Goal: Task Accomplishment & Management: Complete application form

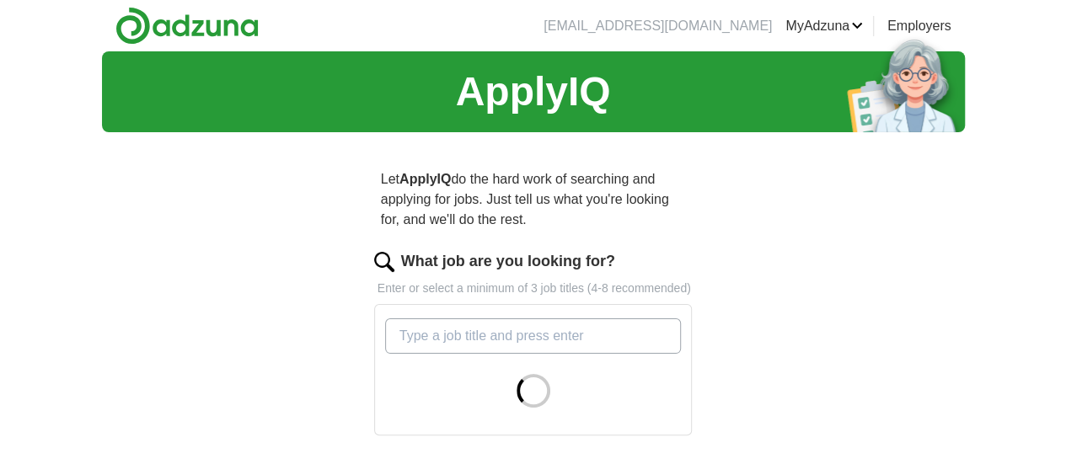
scroll to position [84, 0]
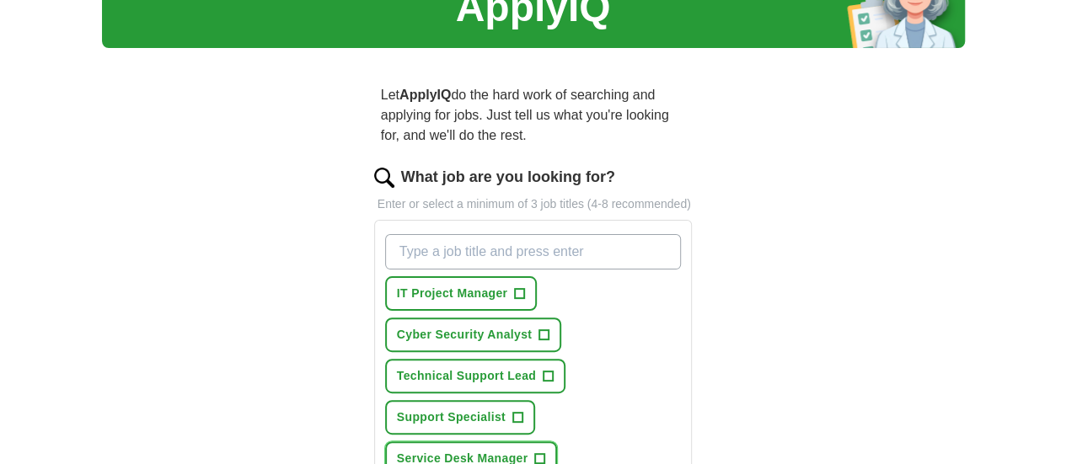
click at [535, 453] on span "+" at bounding box center [540, 459] width 10 height 13
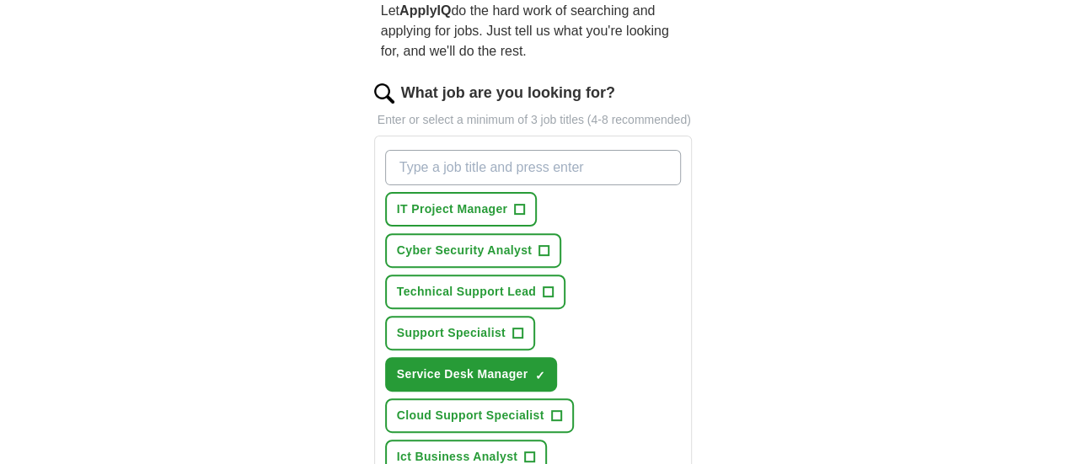
scroll to position [253, 0]
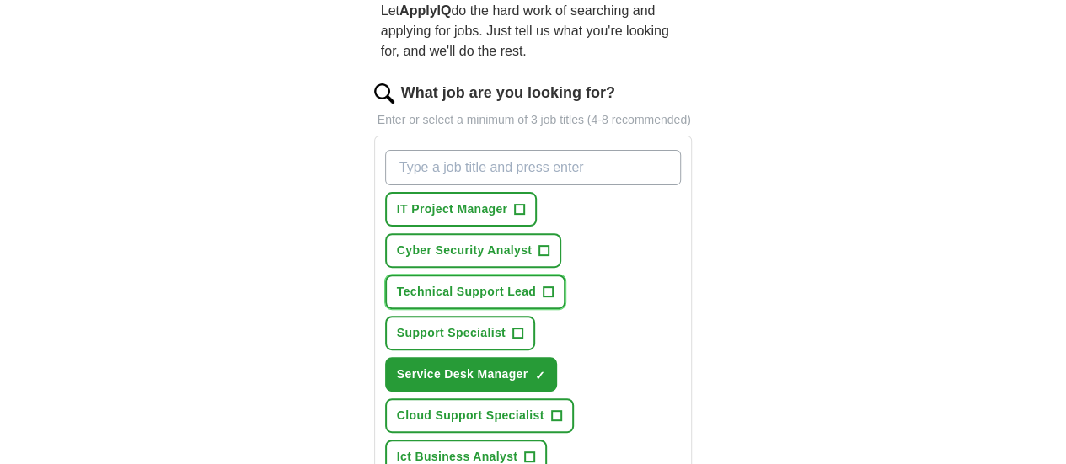
click at [410, 283] on span "Technical Support Lead" at bounding box center [466, 292] width 139 height 18
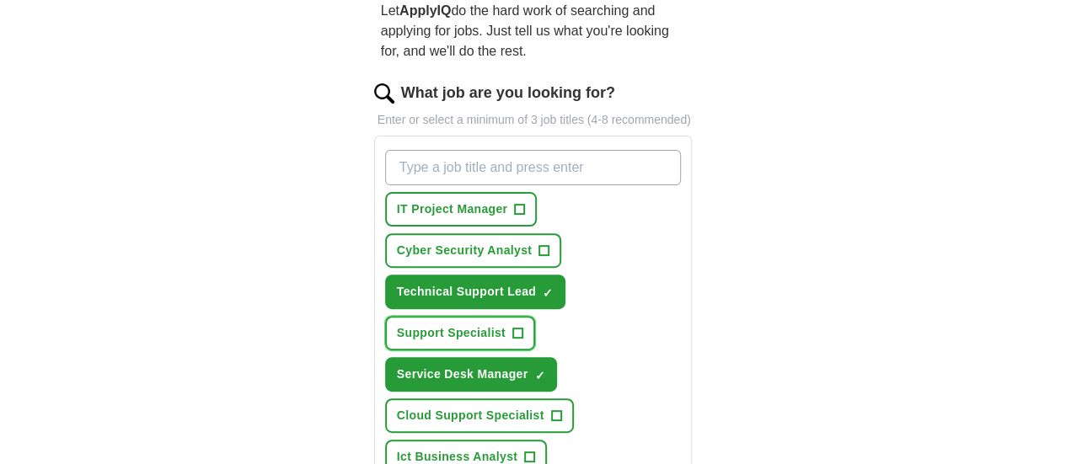
click at [506, 324] on span "Support Specialist" at bounding box center [451, 333] width 109 height 18
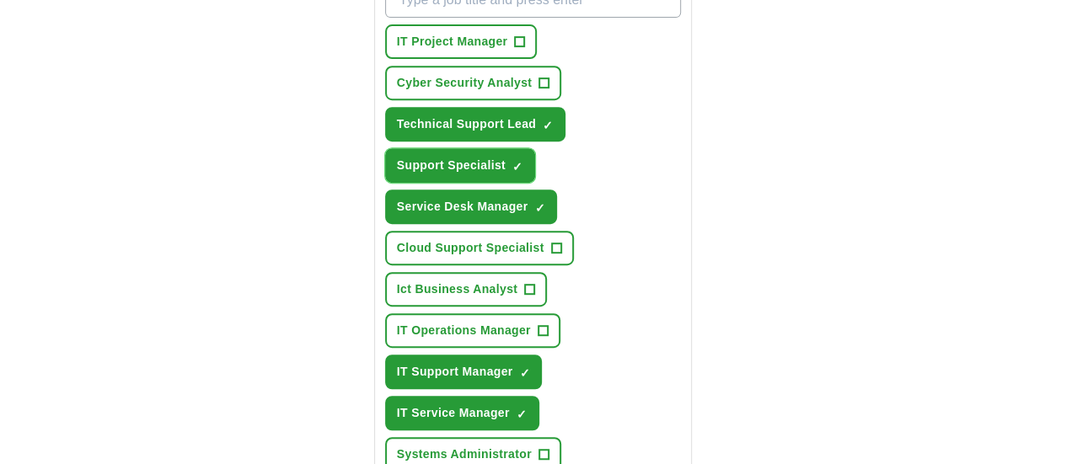
scroll to position [337, 0]
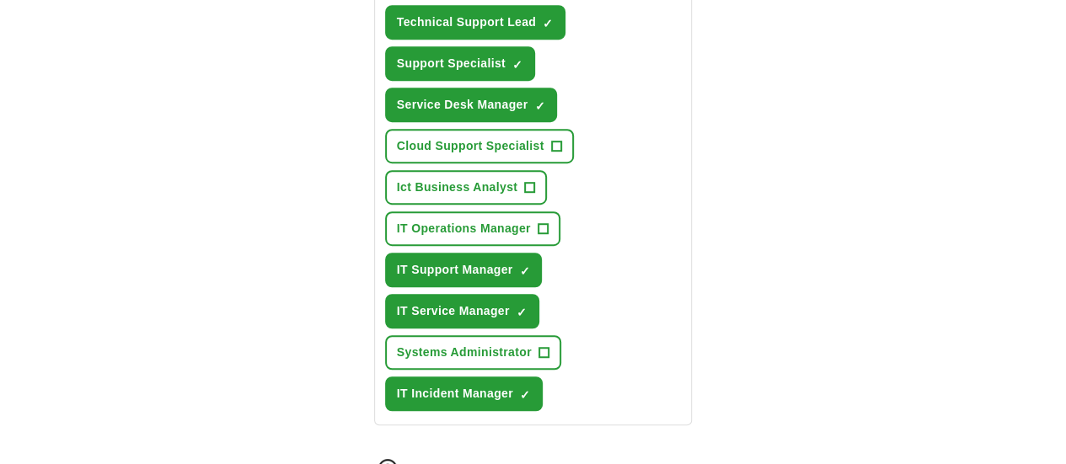
scroll to position [506, 0]
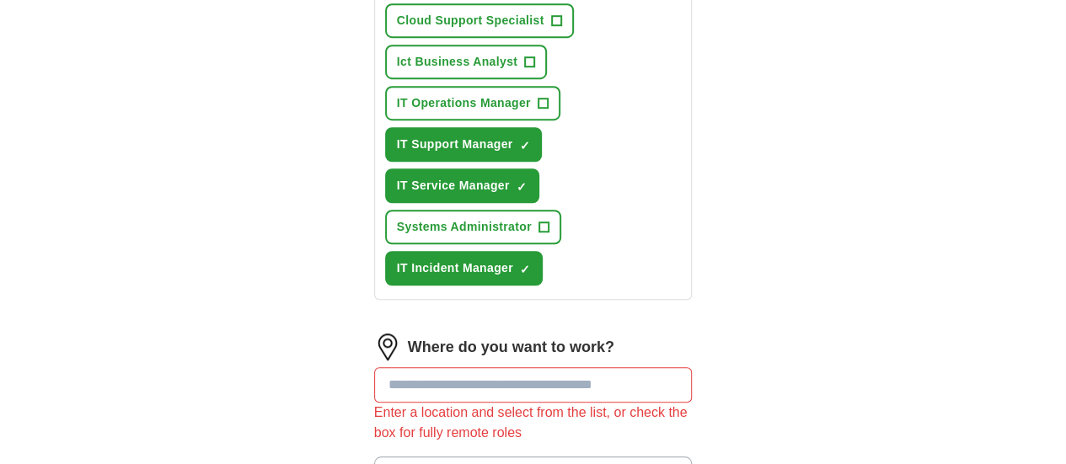
scroll to position [590, 0]
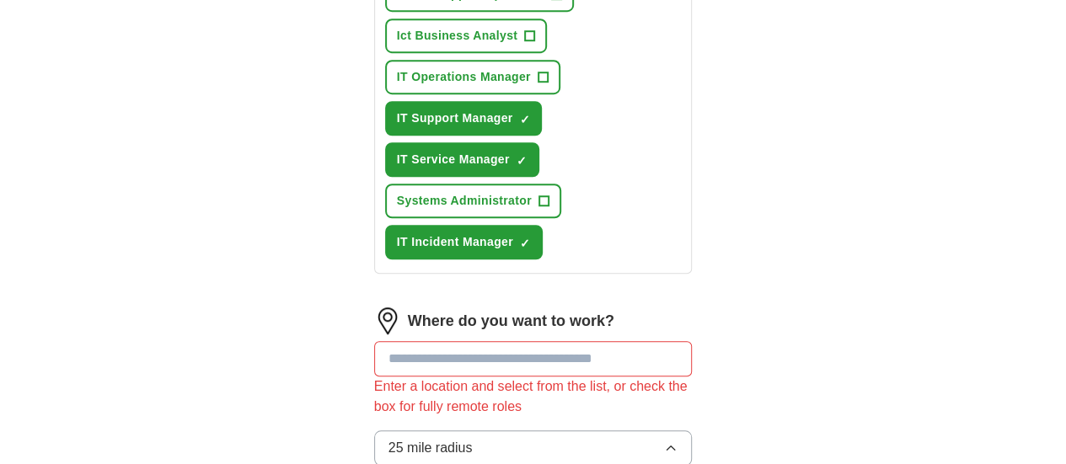
click at [534, 341] on input at bounding box center [533, 358] width 319 height 35
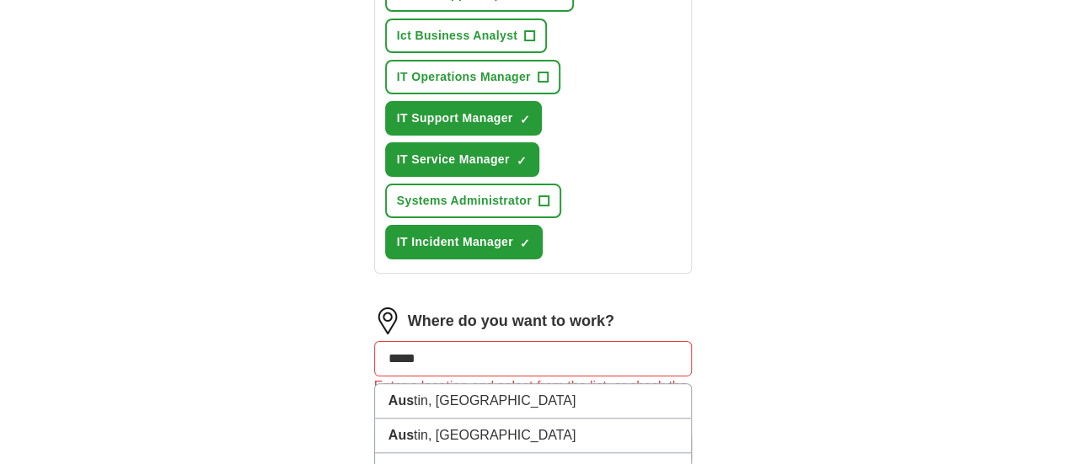
type input "******"
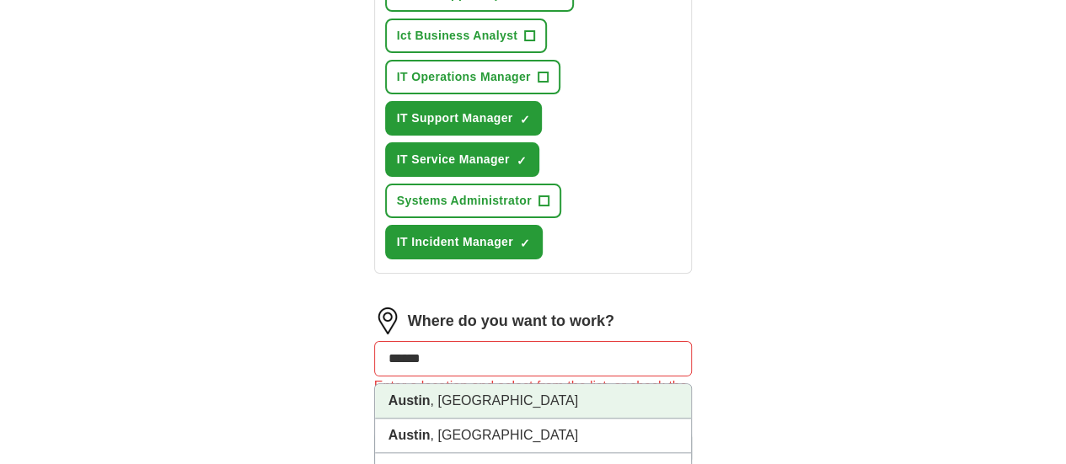
click at [388, 394] on strong "Austin" at bounding box center [409, 401] width 42 height 14
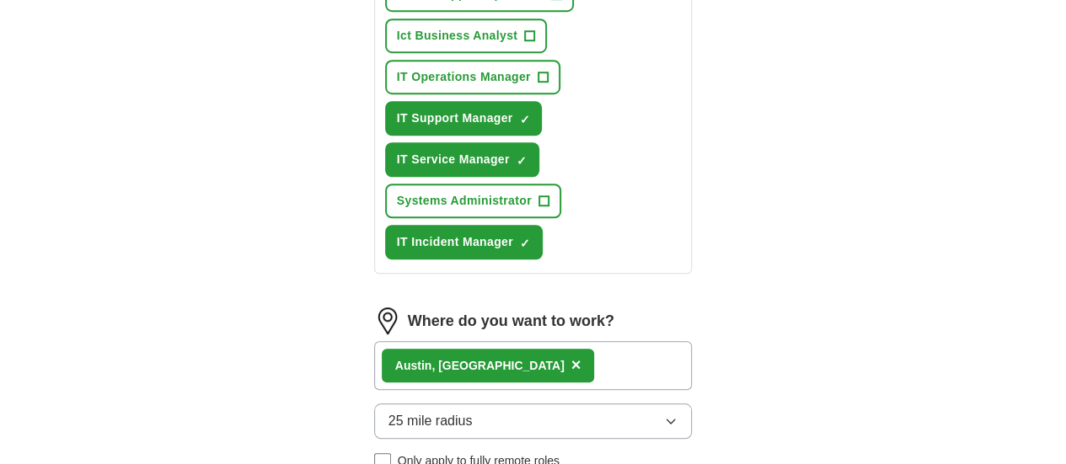
select select "**"
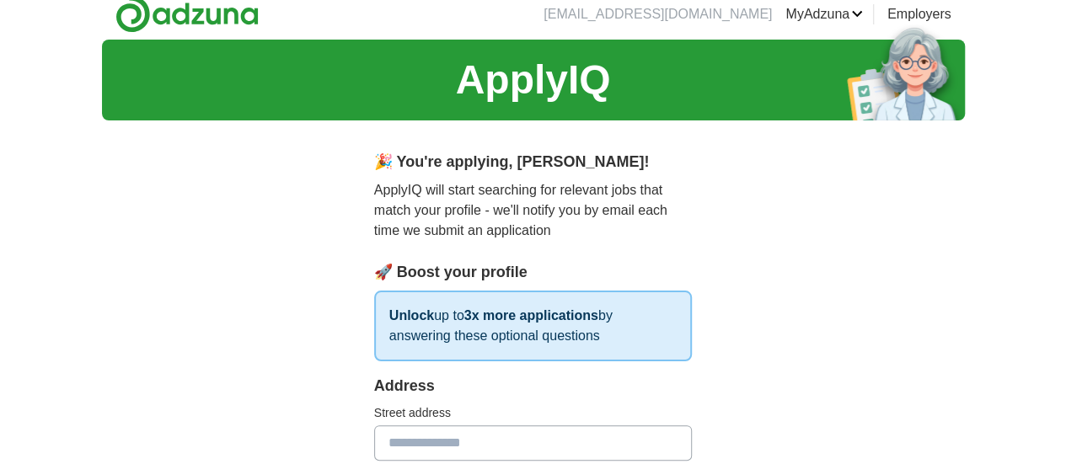
scroll to position [253, 0]
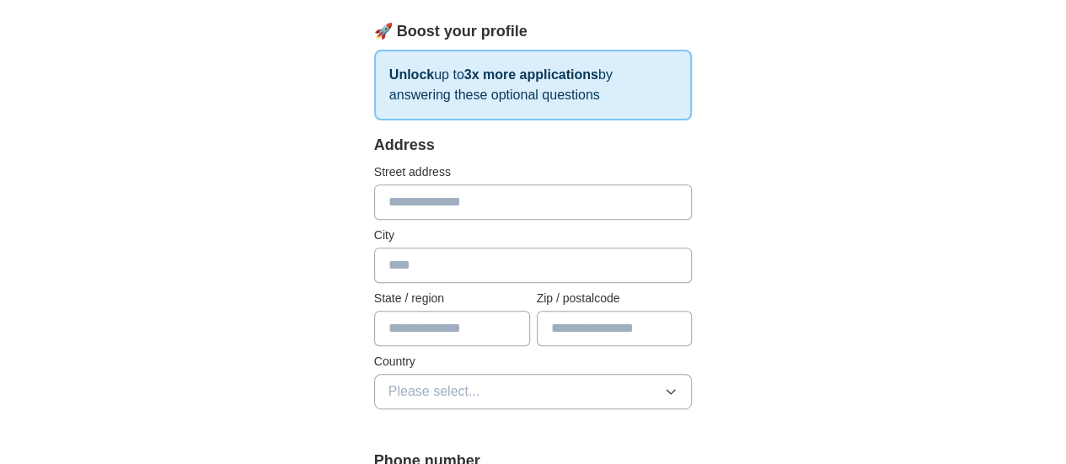
click at [376, 193] on input "text" at bounding box center [533, 202] width 319 height 35
type input "**********"
type input "******"
type input "**"
type input "*****"
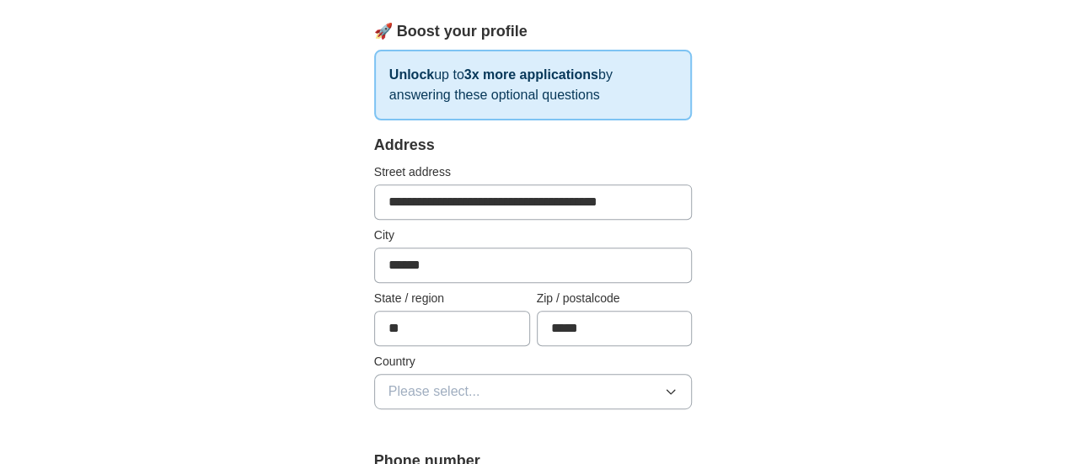
scroll to position [337, 0]
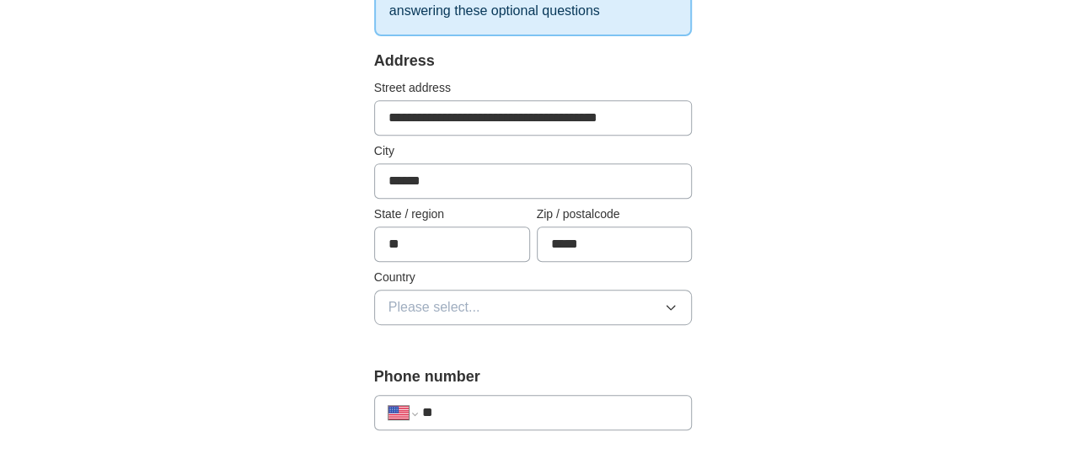
click at [431, 303] on span "Please select..." at bounding box center [434, 307] width 92 height 20
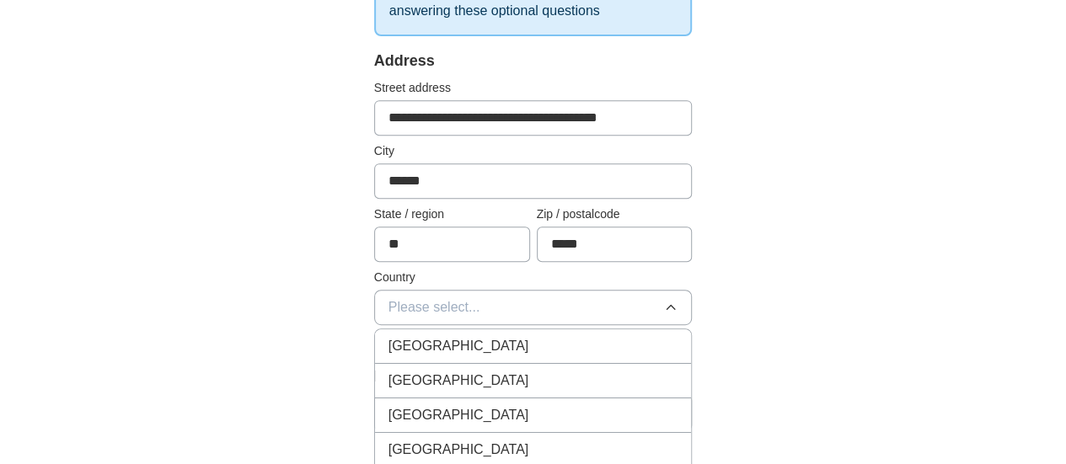
click at [408, 385] on span "[GEOGRAPHIC_DATA]" at bounding box center [458, 381] width 141 height 20
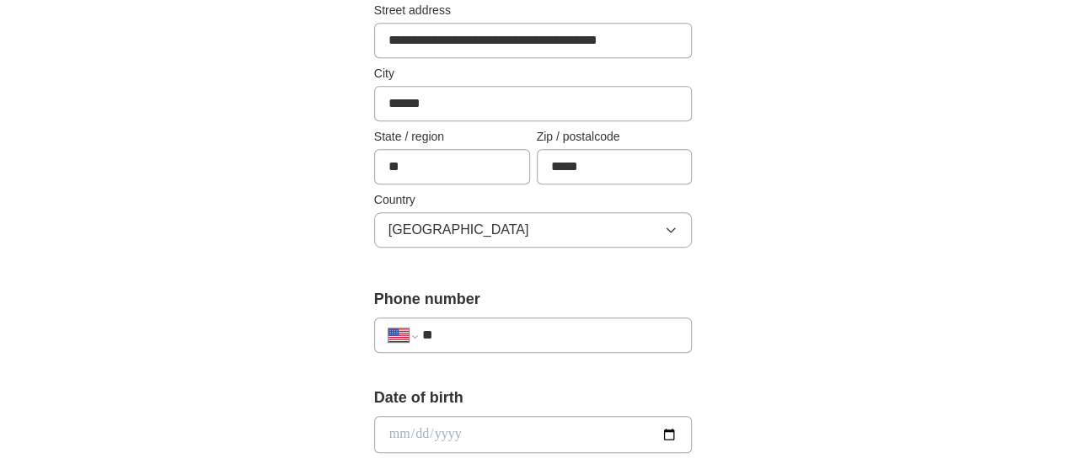
scroll to position [506, 0]
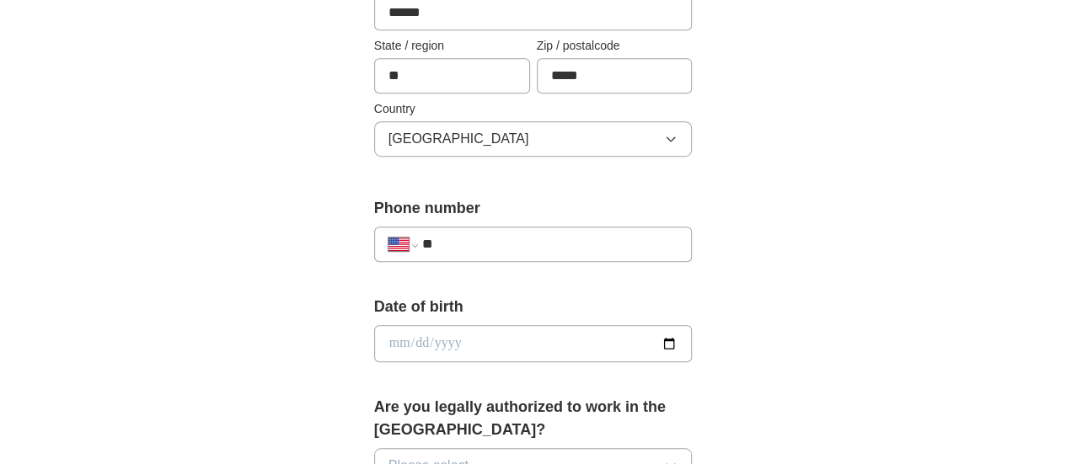
click at [422, 238] on input "**" at bounding box center [550, 244] width 256 height 20
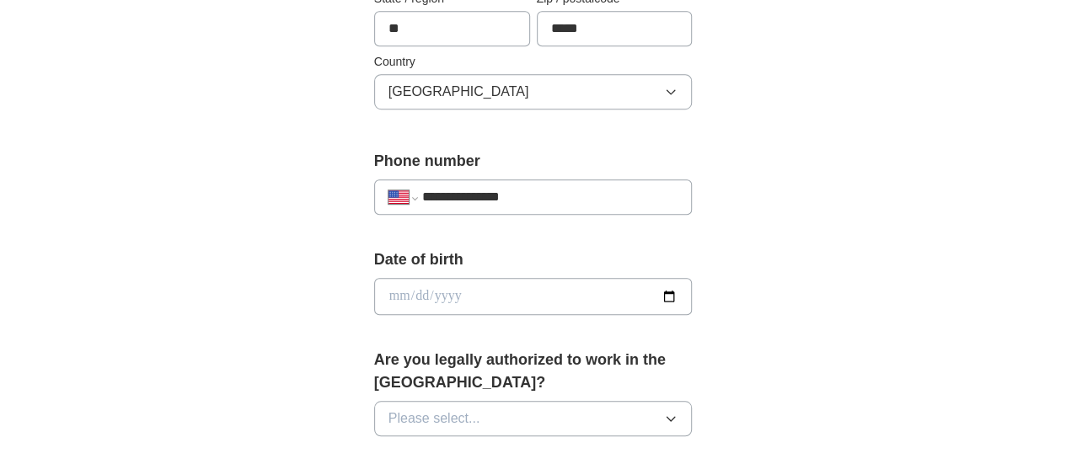
scroll to position [590, 0]
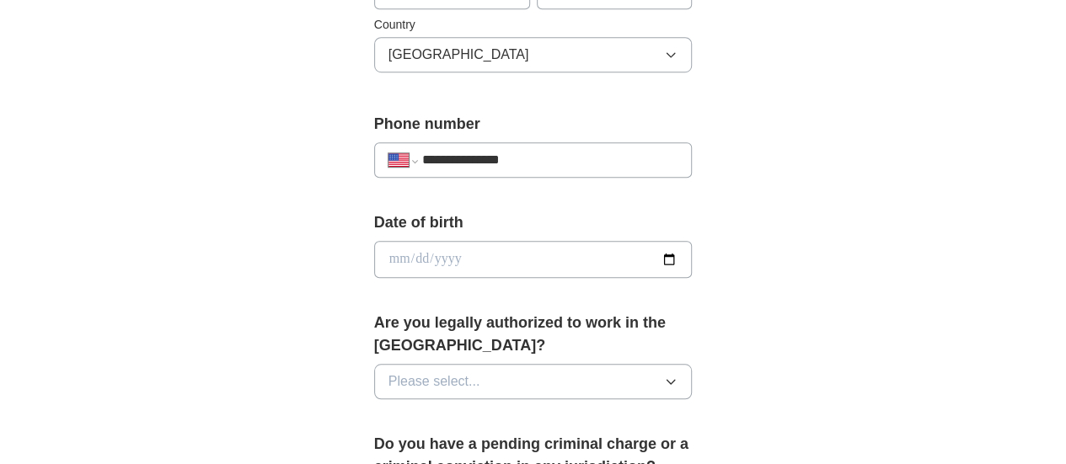
type input "**********"
click at [693, 255] on input "date" at bounding box center [533, 259] width 319 height 37
type input "**********"
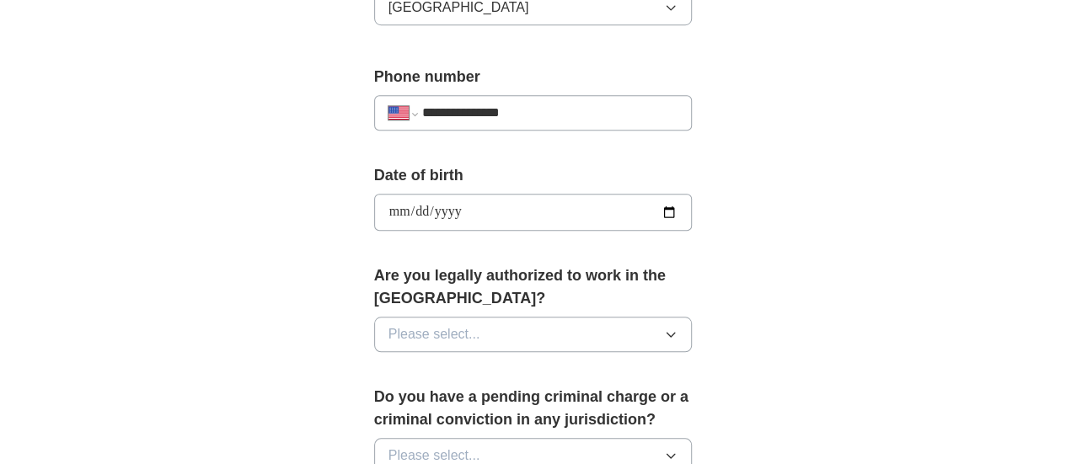
scroll to position [674, 0]
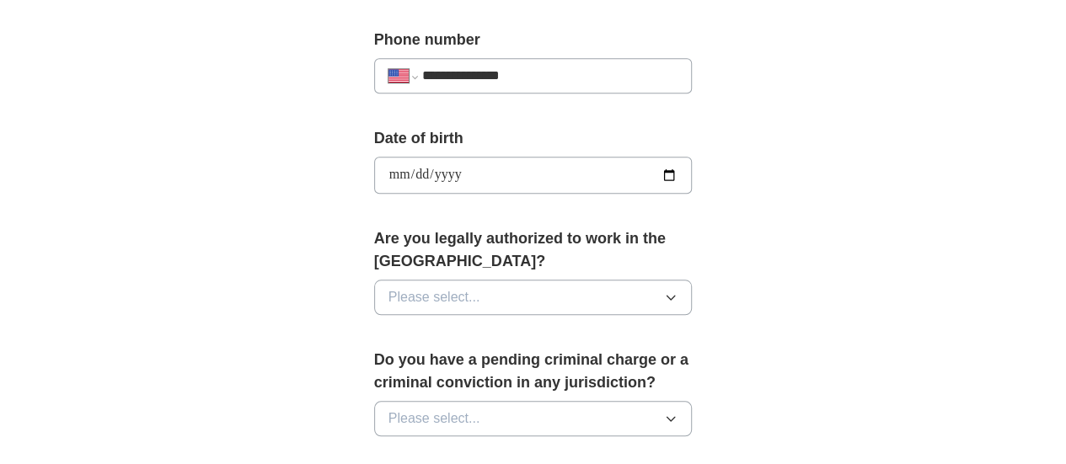
click at [446, 280] on button "Please select..." at bounding box center [533, 297] width 319 height 35
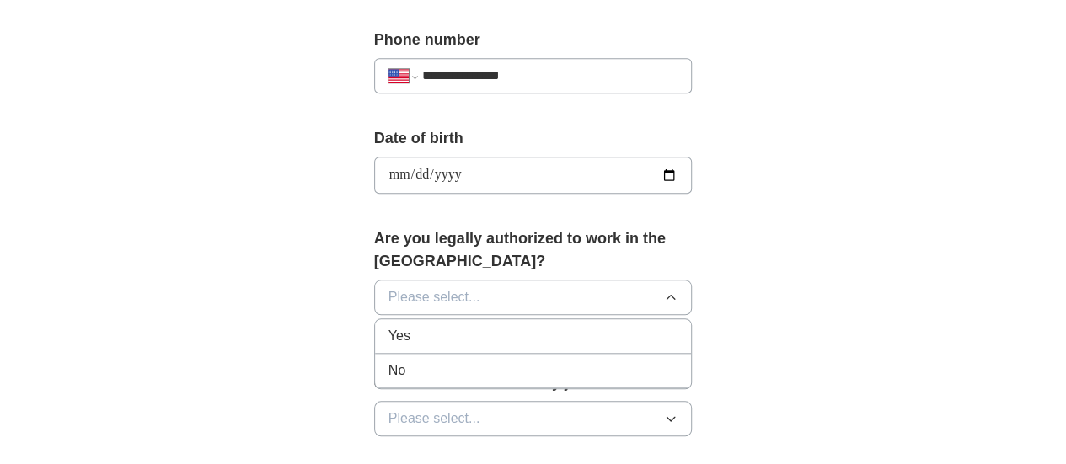
click at [388, 326] on span "Yes" at bounding box center [399, 336] width 22 height 20
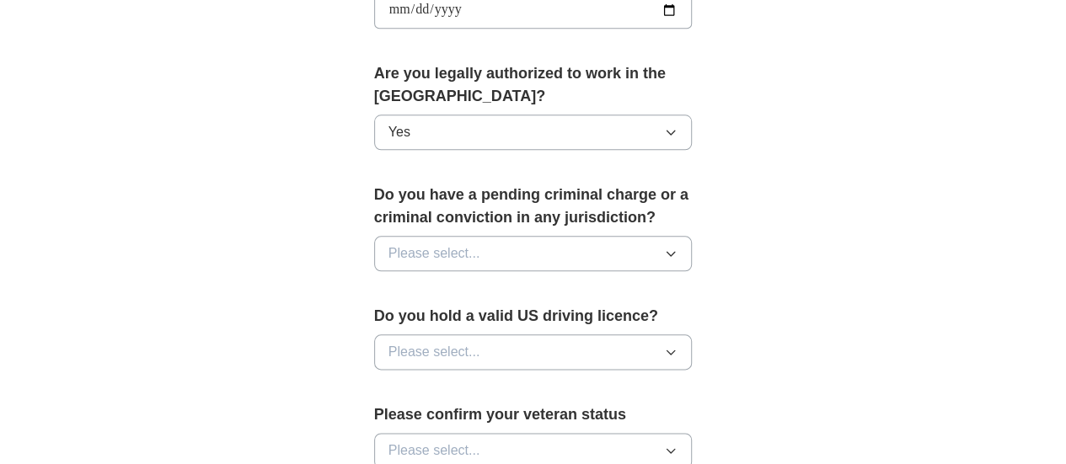
scroll to position [843, 0]
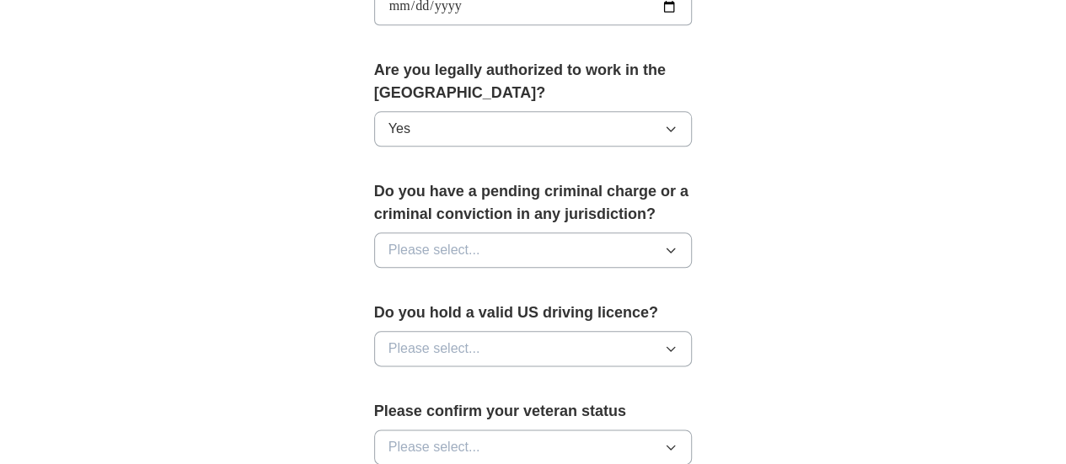
click at [423, 240] on span "Please select..." at bounding box center [434, 250] width 92 height 20
click at [388, 279] on div "Yes" at bounding box center [533, 289] width 290 height 20
click at [406, 233] on button "Yes" at bounding box center [533, 250] width 319 height 35
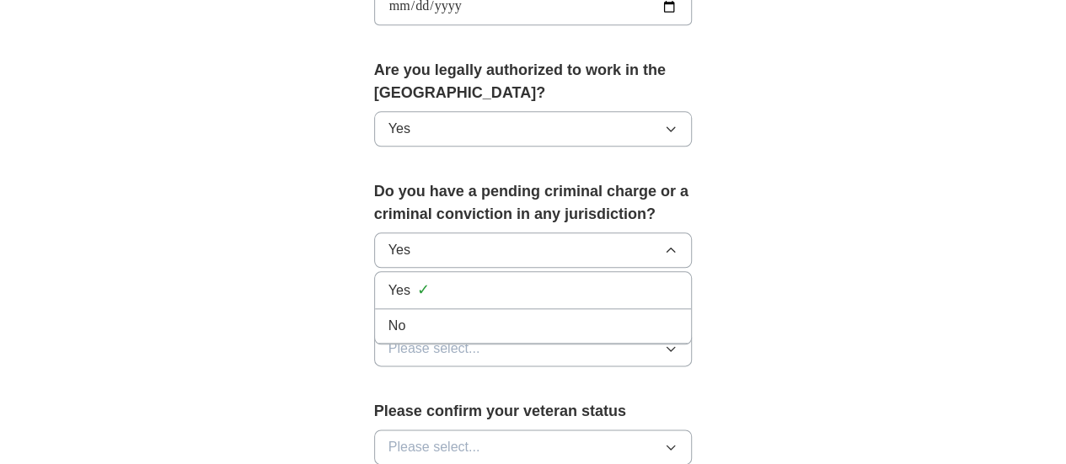
click at [388, 316] on div "No" at bounding box center [533, 326] width 290 height 20
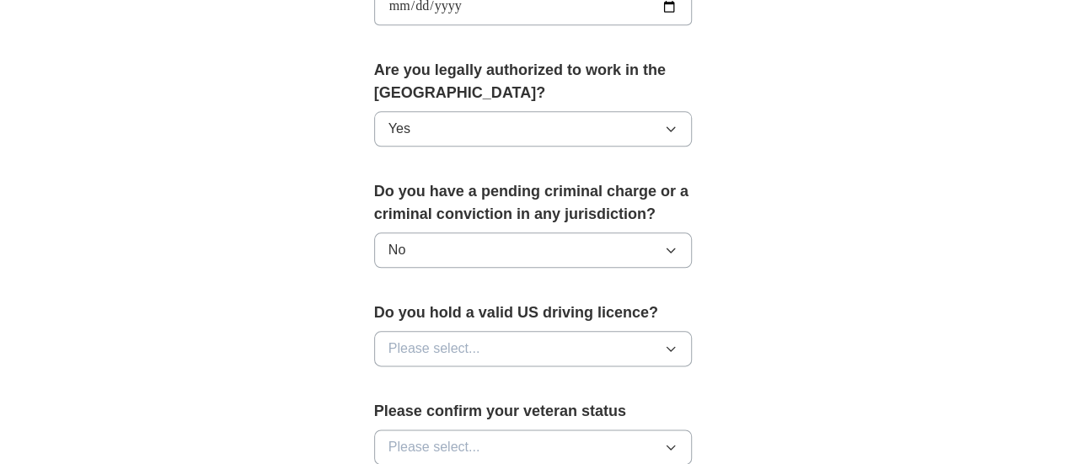
click at [426, 339] on span "Please select..." at bounding box center [434, 349] width 92 height 20
click at [388, 378] on span "Yes" at bounding box center [399, 388] width 22 height 20
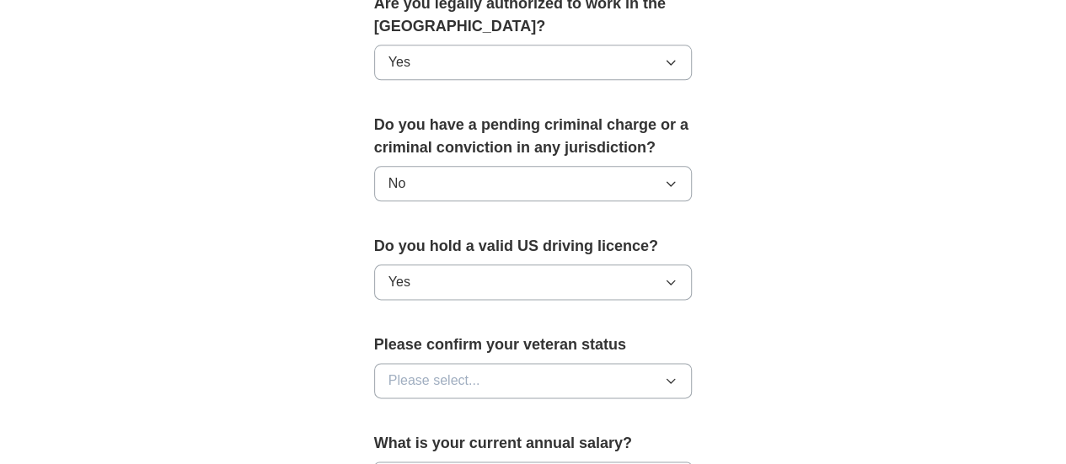
scroll to position [1011, 0]
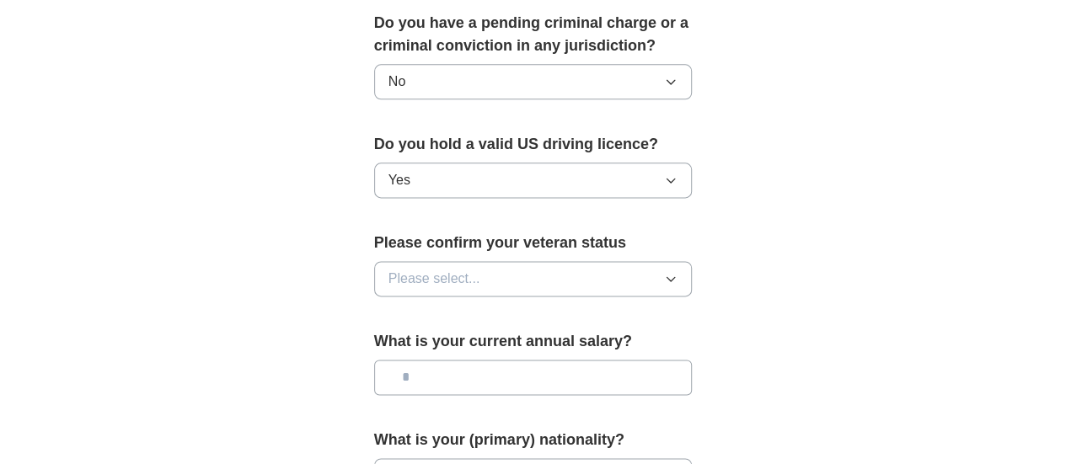
click at [399, 269] on span "Please select..." at bounding box center [434, 279] width 92 height 20
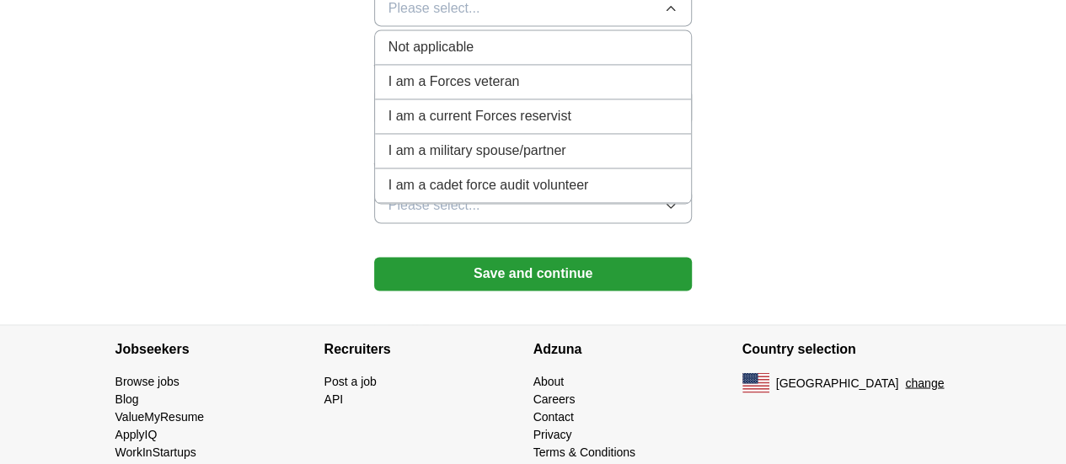
scroll to position [1197, 0]
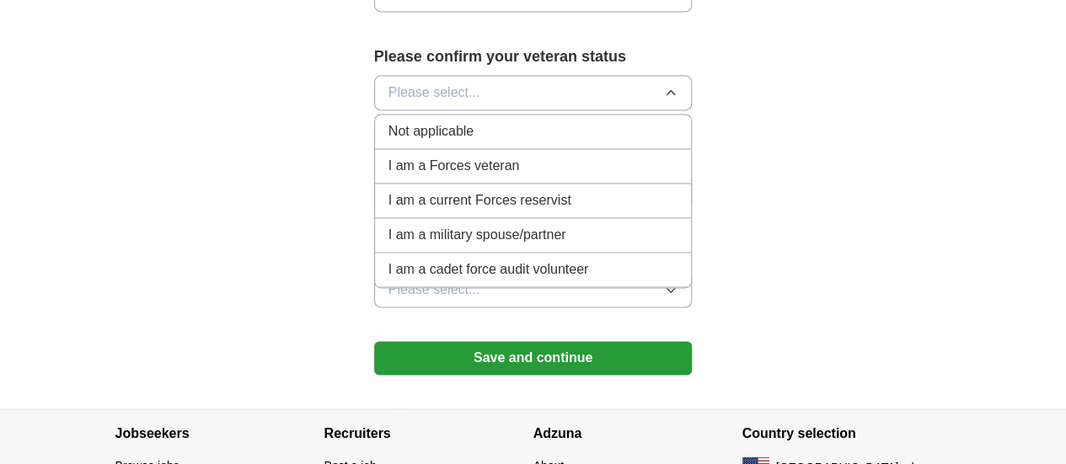
click at [398, 121] on span "Not applicable" at bounding box center [430, 131] width 85 height 20
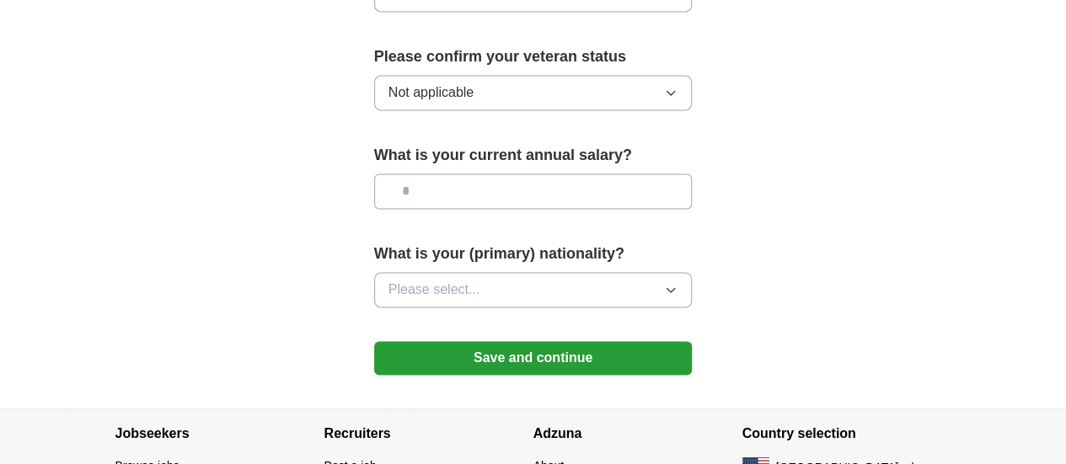
click at [393, 174] on input "text" at bounding box center [533, 191] width 319 height 35
type input "*******"
click at [411, 280] on span "Please select..." at bounding box center [434, 290] width 92 height 20
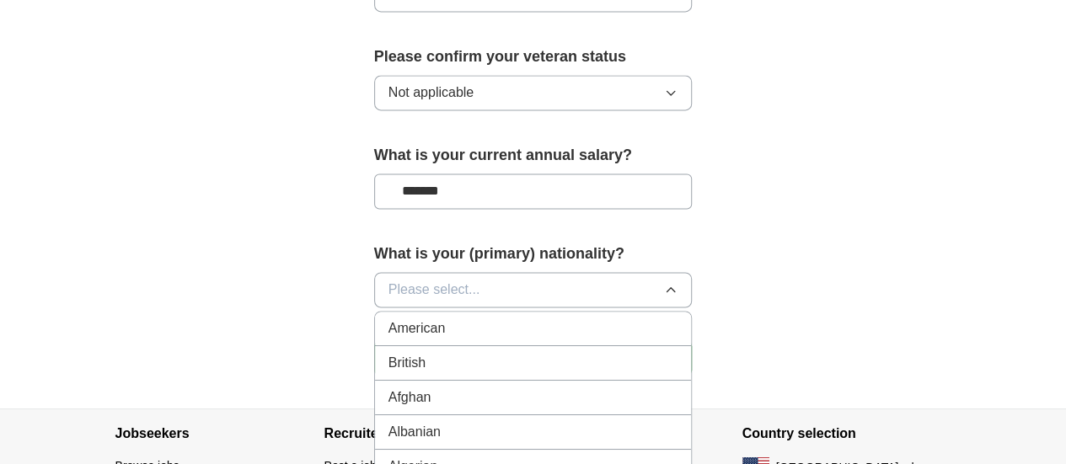
click at [411, 280] on span "Please select..." at bounding box center [434, 290] width 92 height 20
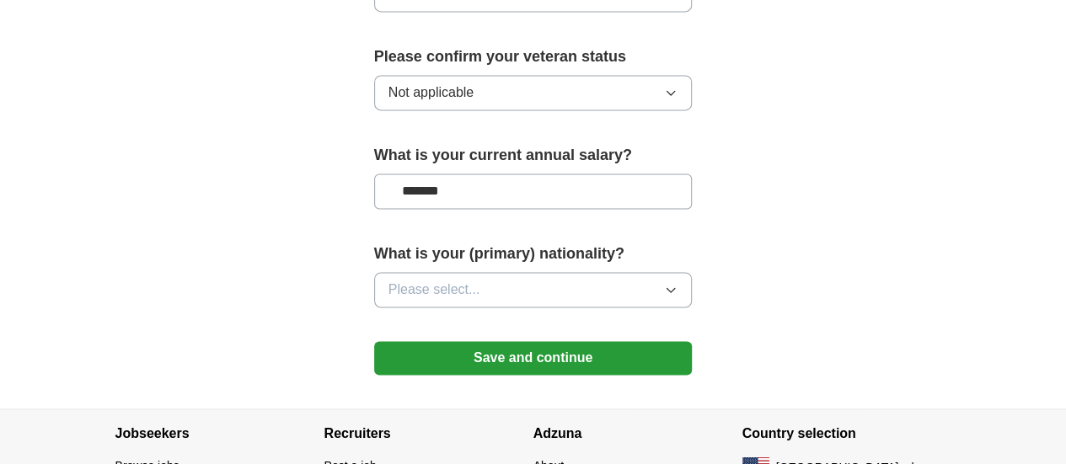
click at [411, 280] on span "Please select..." at bounding box center [434, 290] width 92 height 20
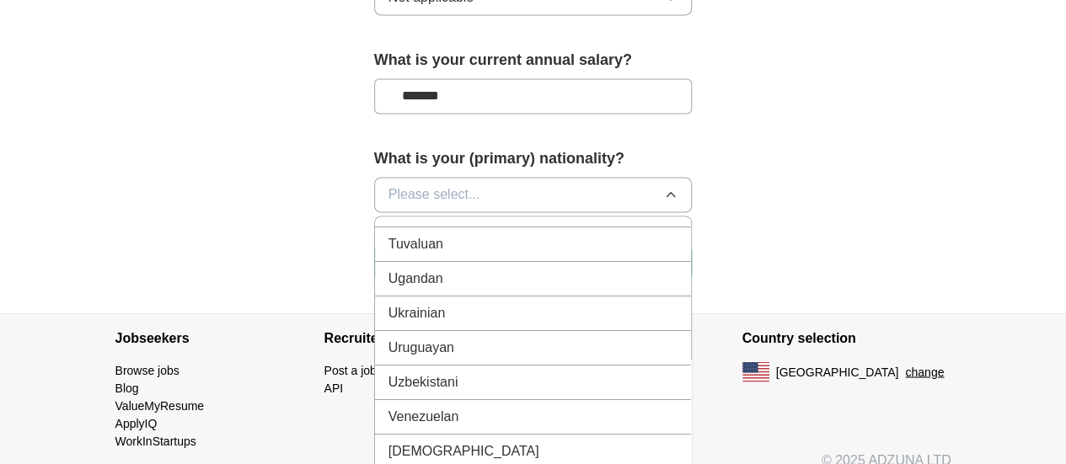
scroll to position [1352, 0]
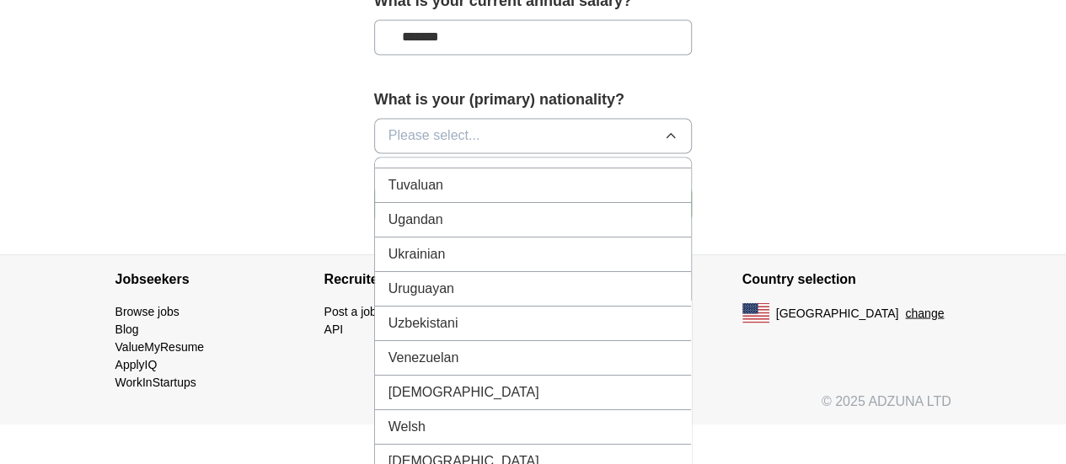
click at [399, 209] on span "Ugandan" at bounding box center [415, 219] width 55 height 20
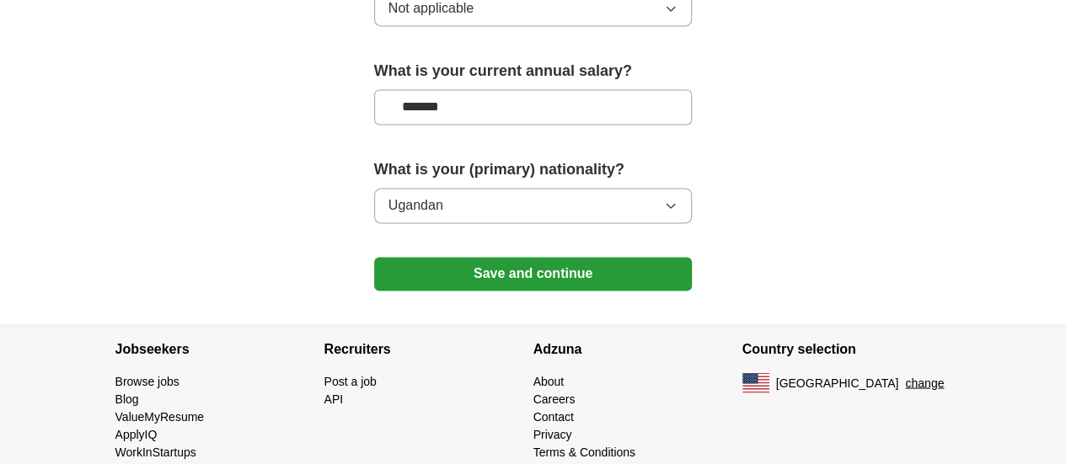
click at [518, 257] on button "Save and continue" at bounding box center [533, 274] width 319 height 34
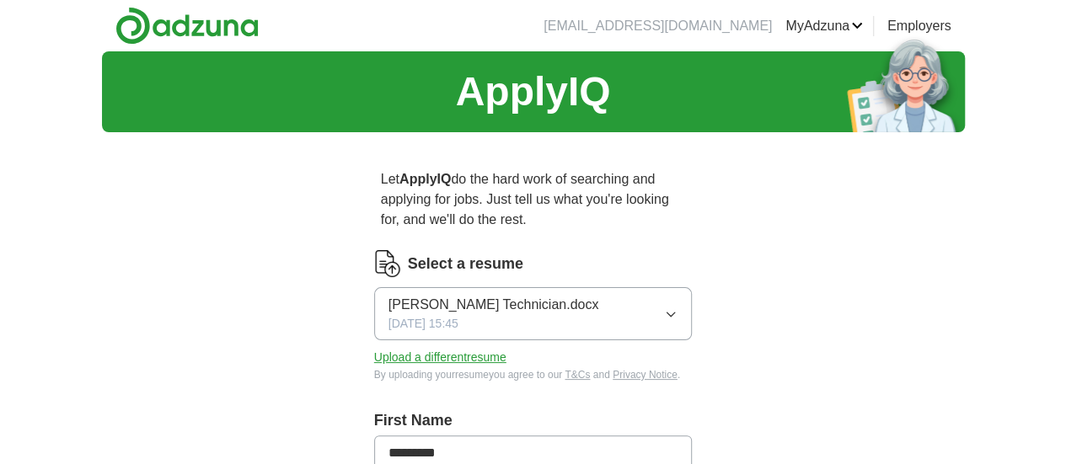
click at [693, 289] on button "Cornelius Magala_Desktop Technician.docx 08/25/2025, 15:45" at bounding box center [533, 313] width 319 height 53
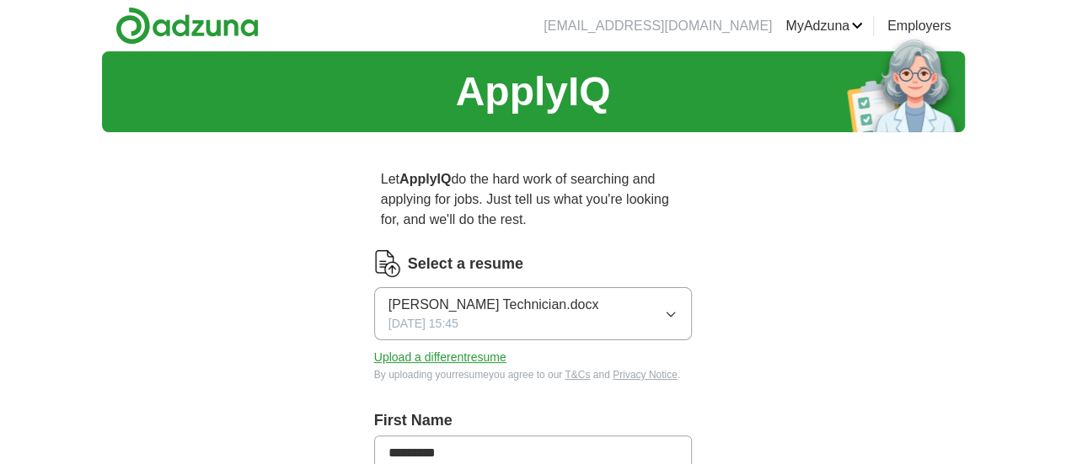
click at [404, 349] on button "Upload a different resume" at bounding box center [440, 358] width 132 height 18
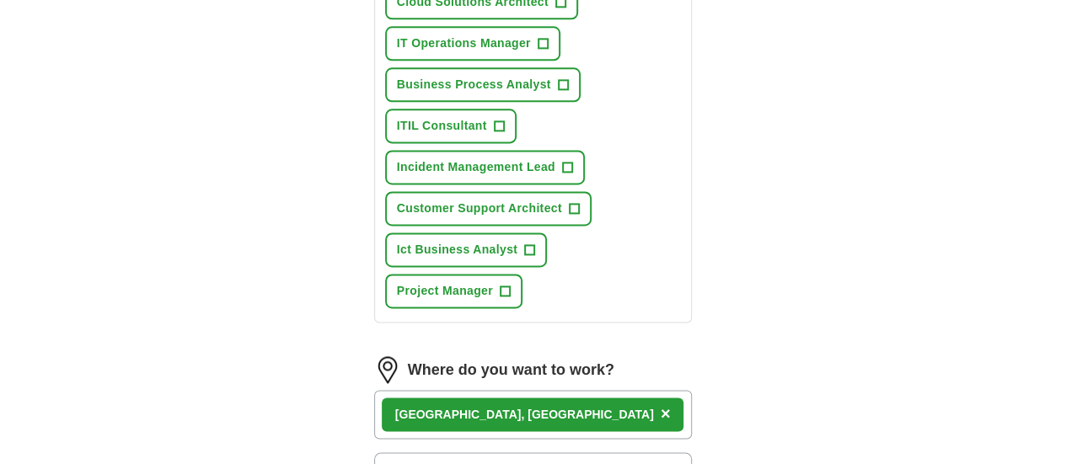
scroll to position [1096, 0]
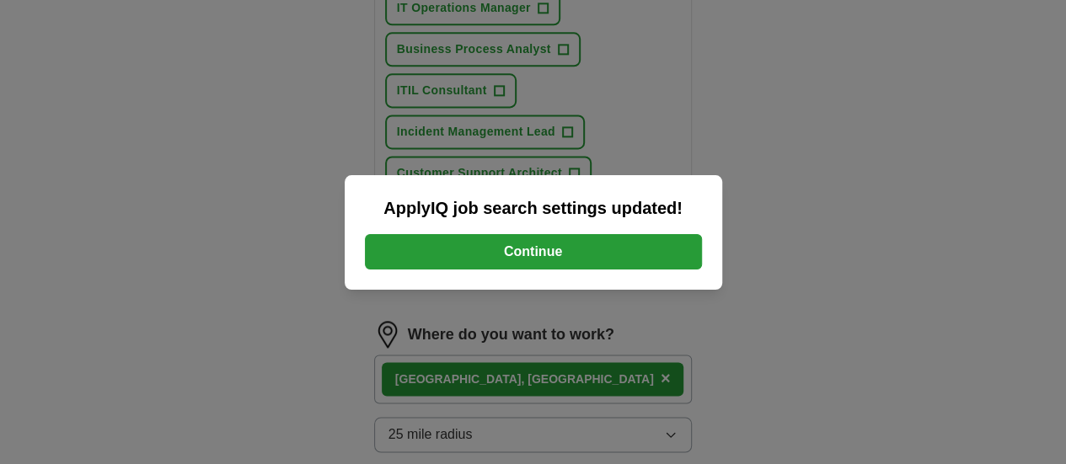
click at [504, 264] on button "Continue" at bounding box center [533, 251] width 337 height 35
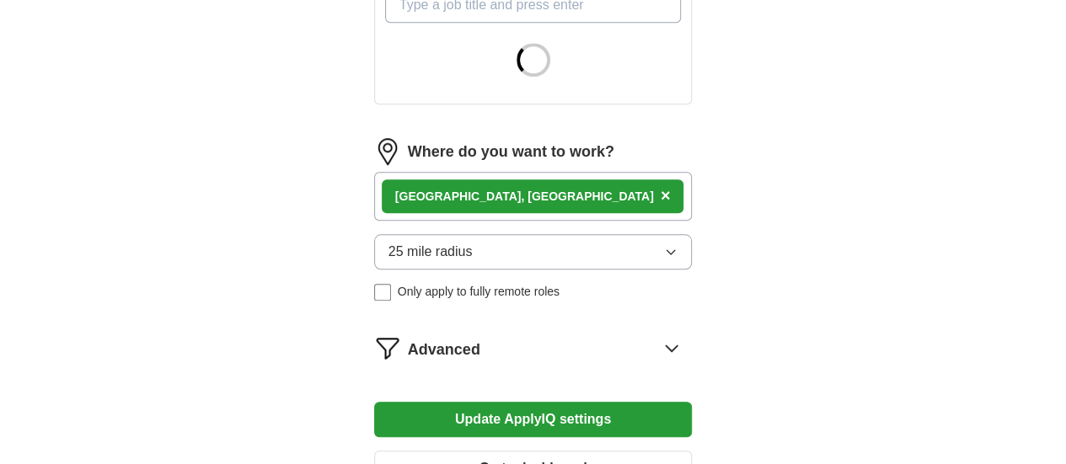
scroll to position [674, 0]
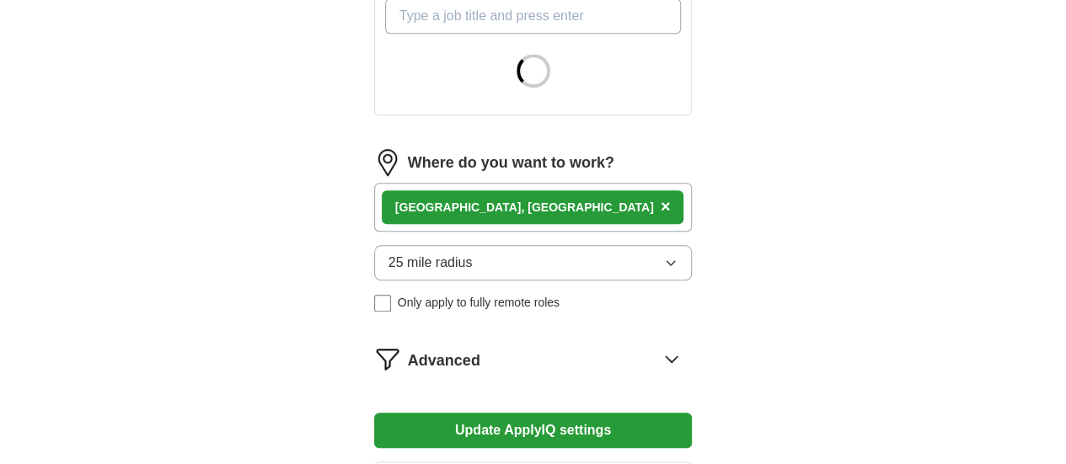
click at [460, 346] on div "Advanced" at bounding box center [550, 359] width 285 height 27
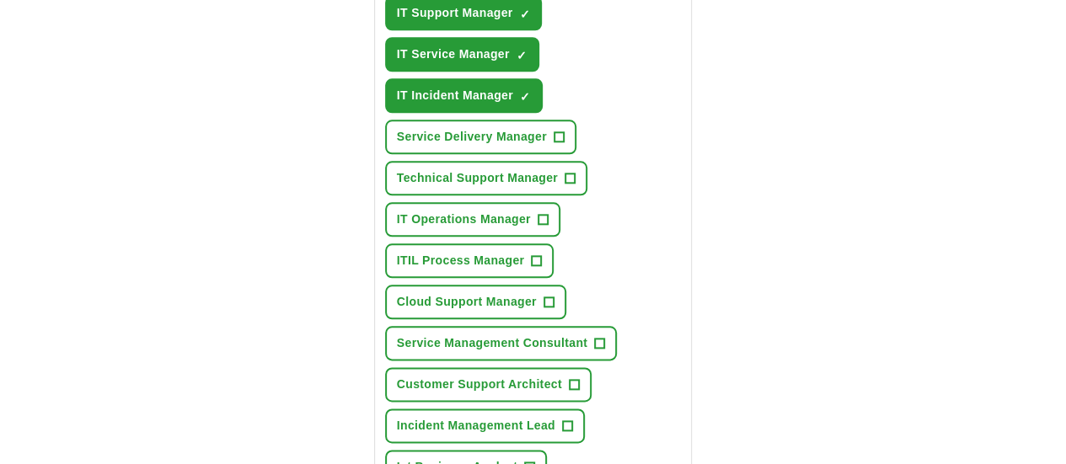
scroll to position [1229, 0]
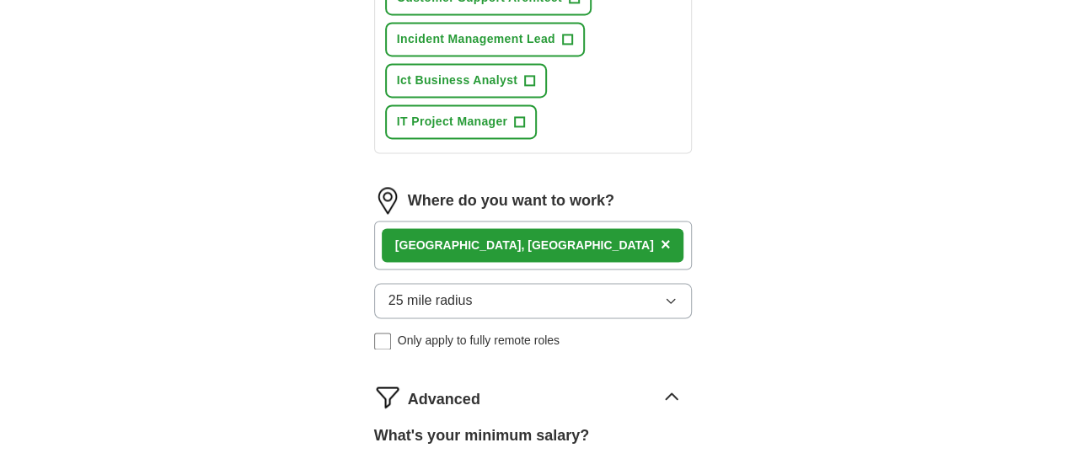
drag, startPoint x: 361, startPoint y: 292, endPoint x: 465, endPoint y: 292, distance: 104.5
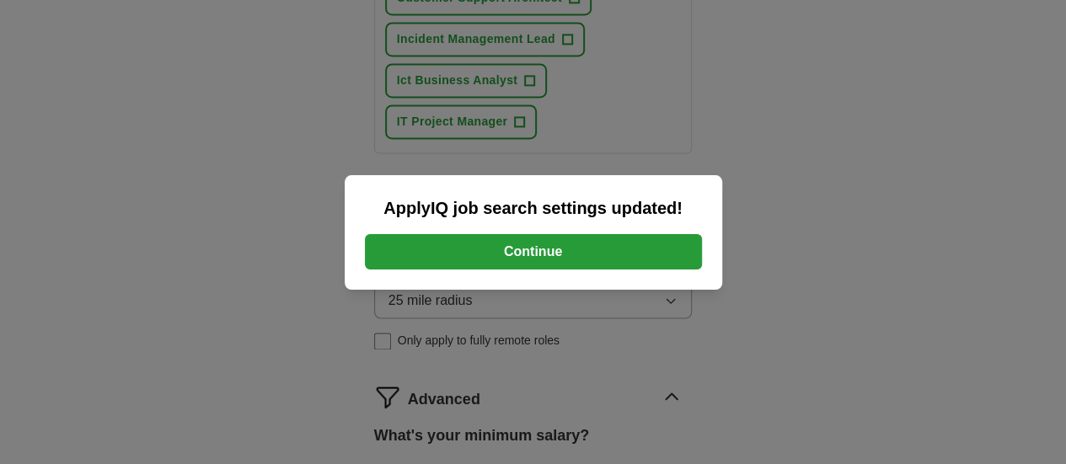
click at [512, 263] on button "Continue" at bounding box center [533, 251] width 337 height 35
